Goal: Transaction & Acquisition: Purchase product/service

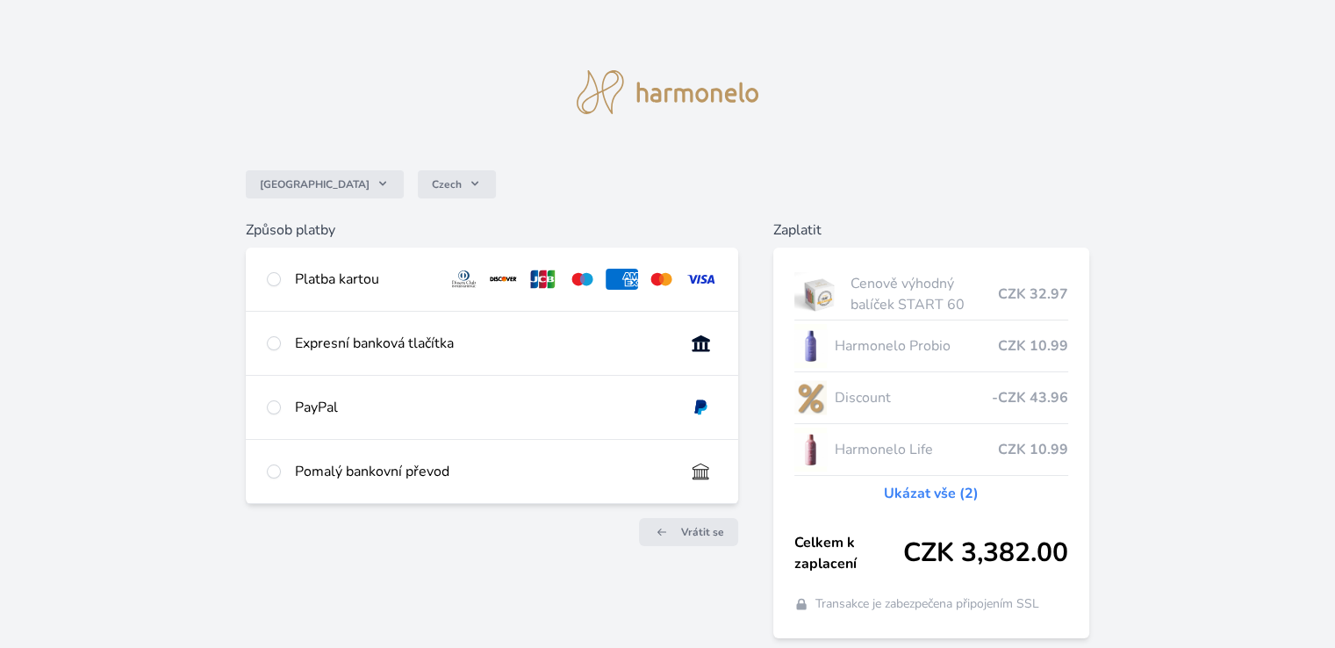
click at [304, 475] on div "Pomalý bankovní převod" at bounding box center [482, 471] width 375 height 21
radio input "true"
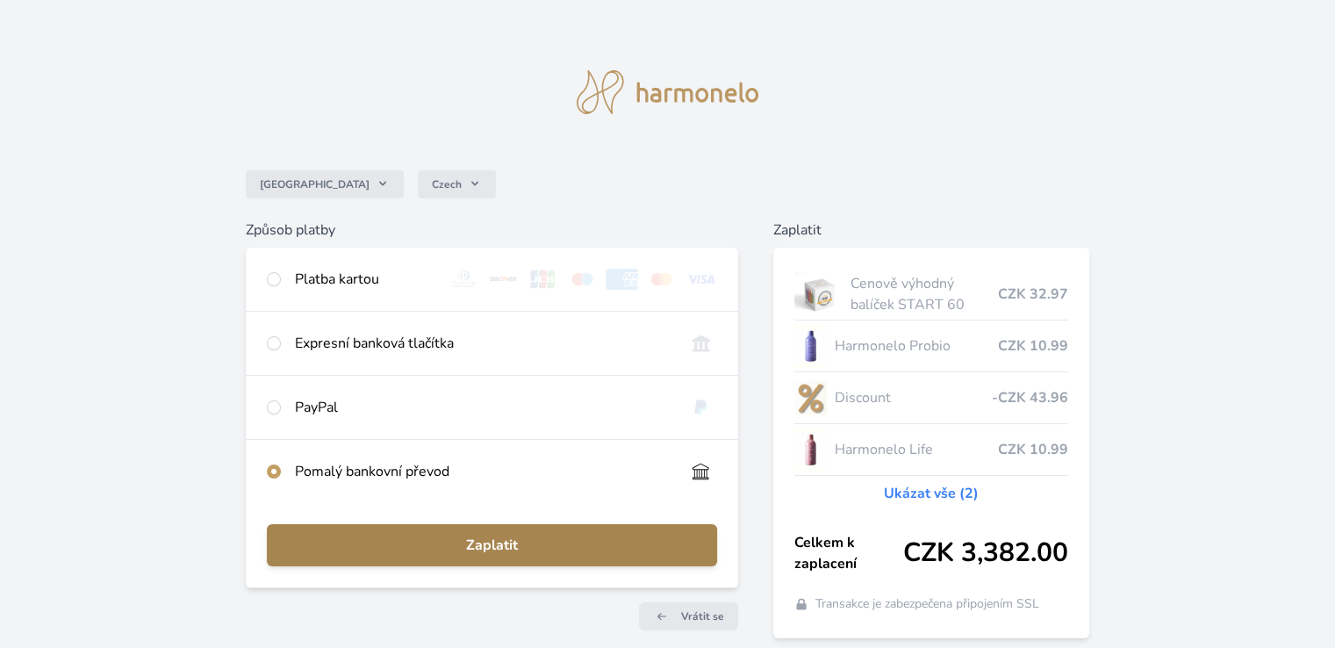
click at [453, 531] on button "Zaplatit" at bounding box center [491, 545] width 449 height 42
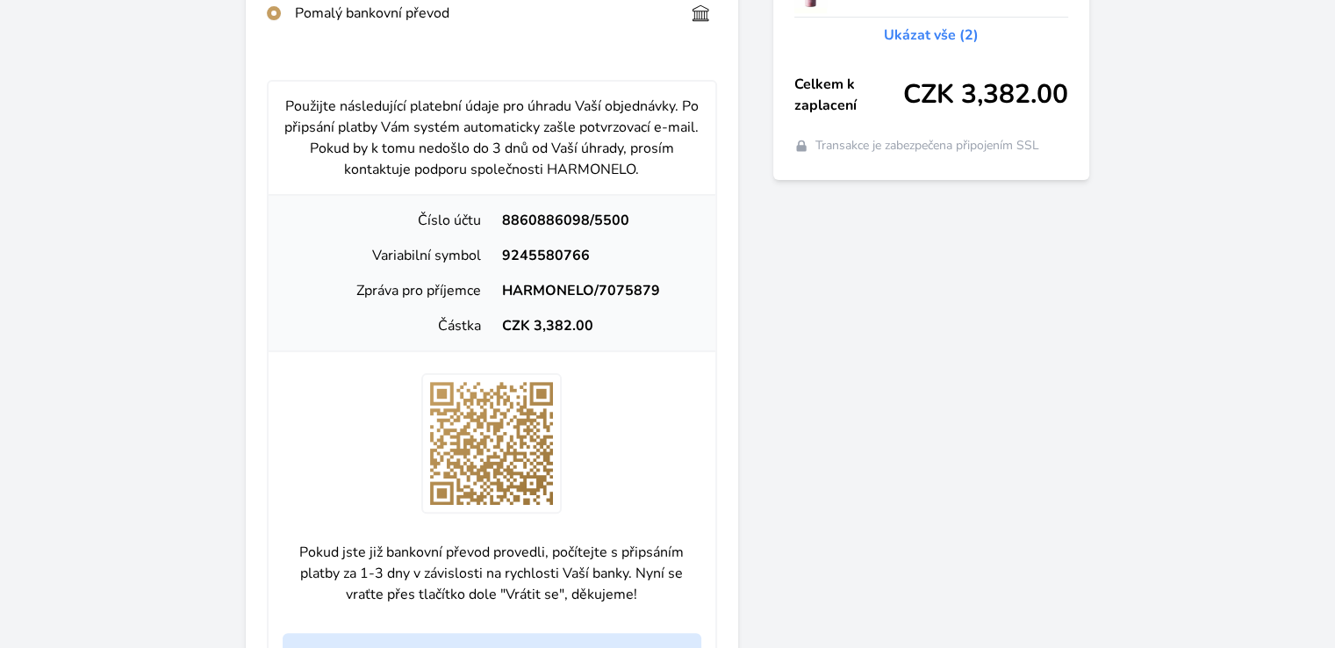
scroll to position [462, 0]
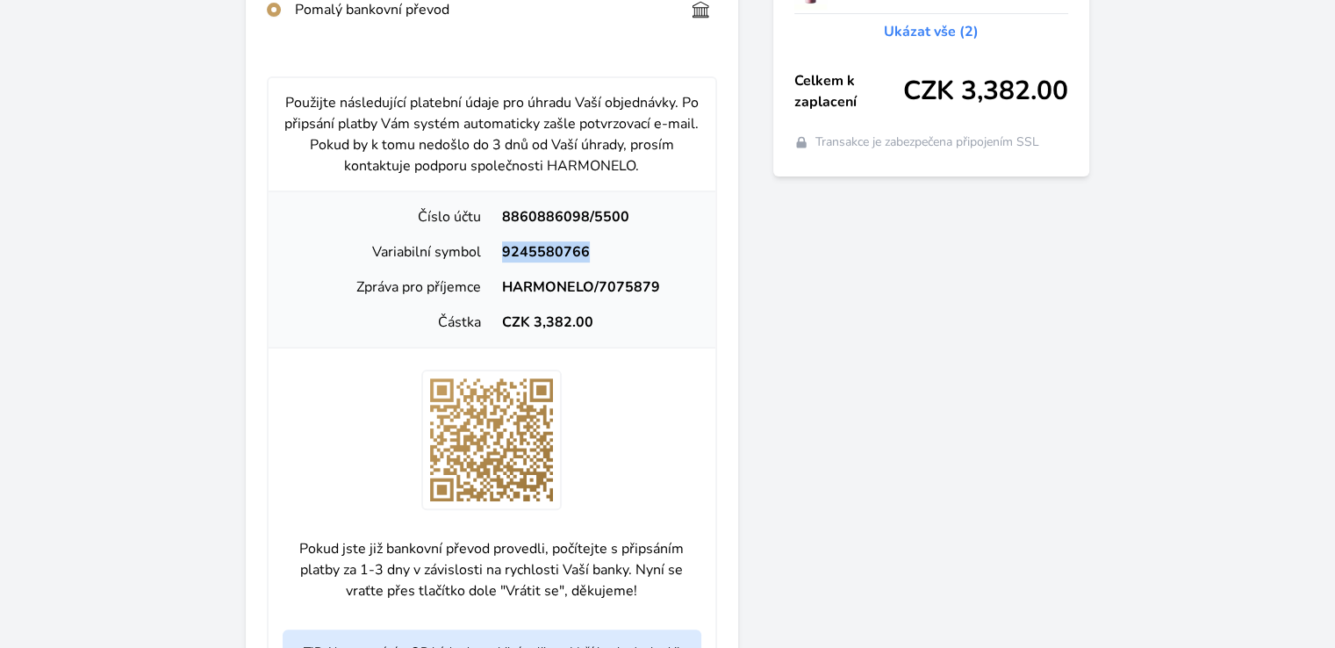
drag, startPoint x: 591, startPoint y: 248, endPoint x: 505, endPoint y: 246, distance: 86.0
click at [505, 246] on div "9245580766" at bounding box center [595, 251] width 209 height 21
copy div "9245580766"
drag, startPoint x: 663, startPoint y: 284, endPoint x: 501, endPoint y: 282, distance: 162.4
click at [501, 282] on div "HARMONELO/7075879" at bounding box center [595, 286] width 209 height 21
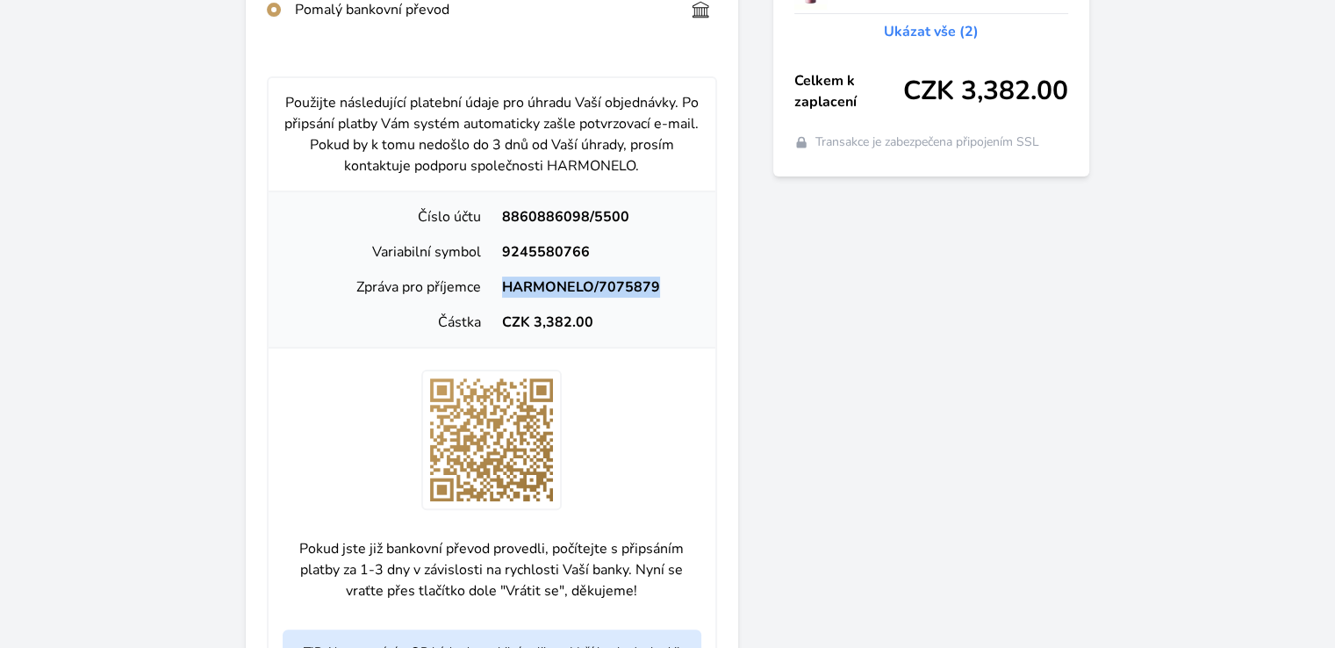
copy div "HARMONELO/7075879"
